Goal: Information Seeking & Learning: Learn about a topic

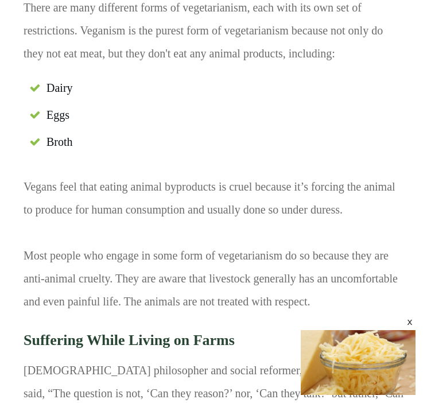
scroll to position [4884, 0]
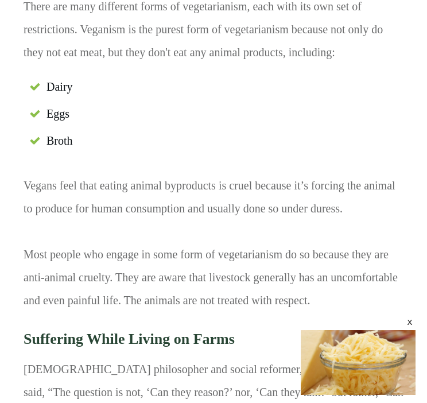
click at [319, 208] on p "Vegans feel that eating animal byproducts is cruel because it’s forcing the ani…" at bounding box center [214, 247] width 380 height 146
click at [321, 200] on p "Vegans feel that eating animal byproducts is cruel because it’s forcing the ani…" at bounding box center [214, 247] width 380 height 146
